Goal: Transaction & Acquisition: Book appointment/travel/reservation

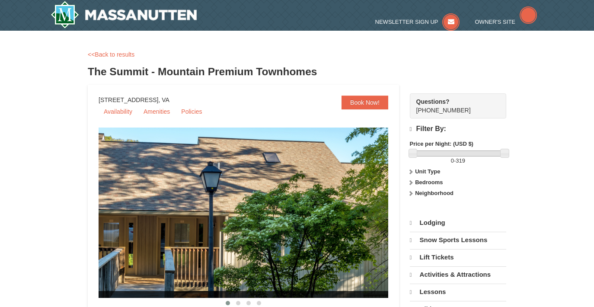
select select "10"
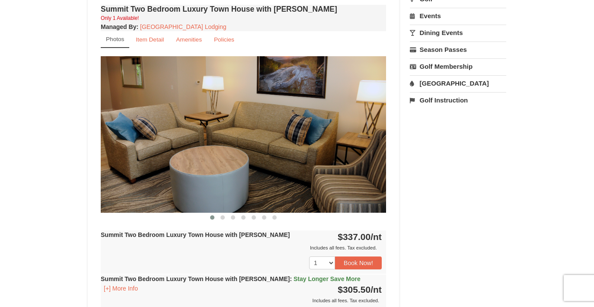
scroll to position [305, 0]
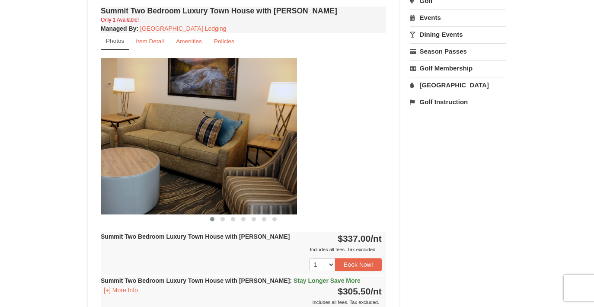
drag, startPoint x: 358, startPoint y: 178, endPoint x: 251, endPoint y: 178, distance: 106.8
click at [251, 178] on img at bounding box center [154, 136] width 285 height 156
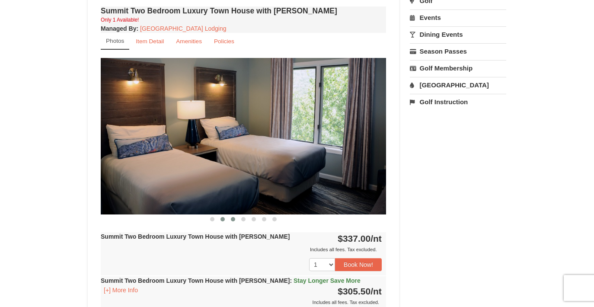
click at [233, 220] on span at bounding box center [233, 219] width 4 height 4
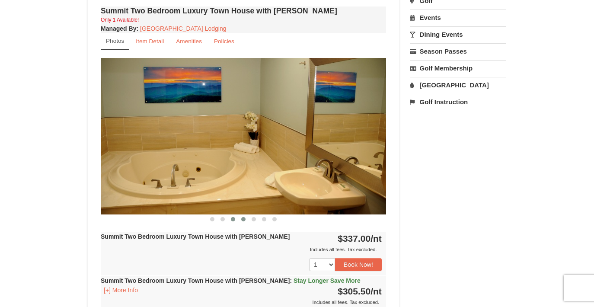
click at [244, 219] on span at bounding box center [243, 219] width 4 height 4
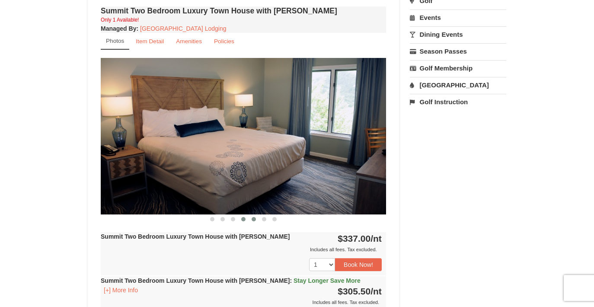
click at [254, 221] on button at bounding box center [254, 219] width 10 height 9
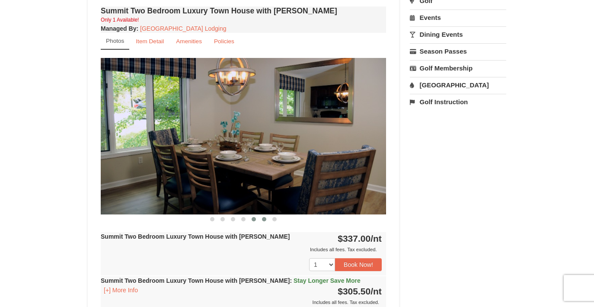
click at [263, 221] on button at bounding box center [264, 219] width 10 height 9
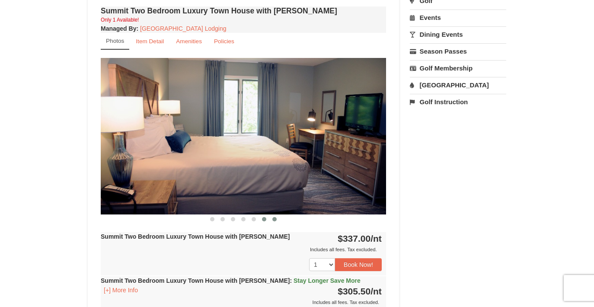
click at [276, 220] on button at bounding box center [274, 219] width 10 height 9
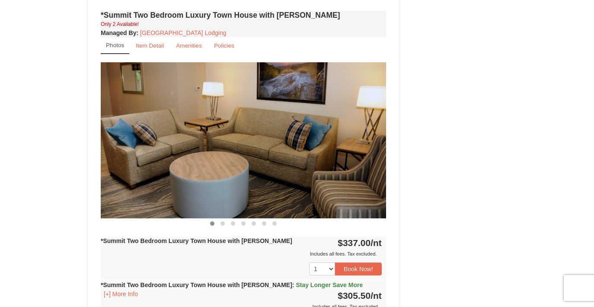
scroll to position [741, 0]
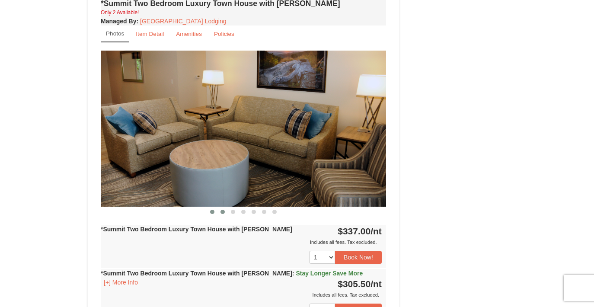
click at [226, 207] on button at bounding box center [222, 211] width 10 height 9
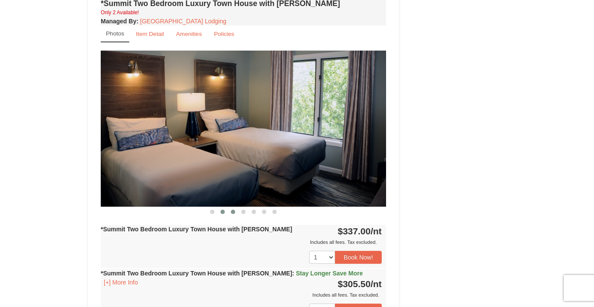
click at [236, 207] on button at bounding box center [233, 211] width 10 height 9
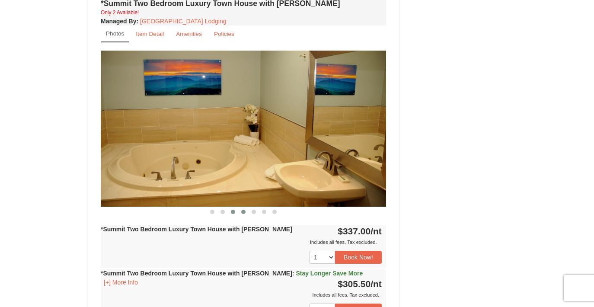
click at [246, 207] on button at bounding box center [243, 211] width 10 height 9
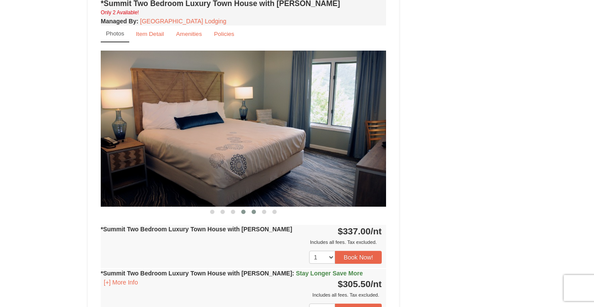
click at [254, 210] on span at bounding box center [254, 212] width 4 height 4
